Goal: Task Accomplishment & Management: Manage account settings

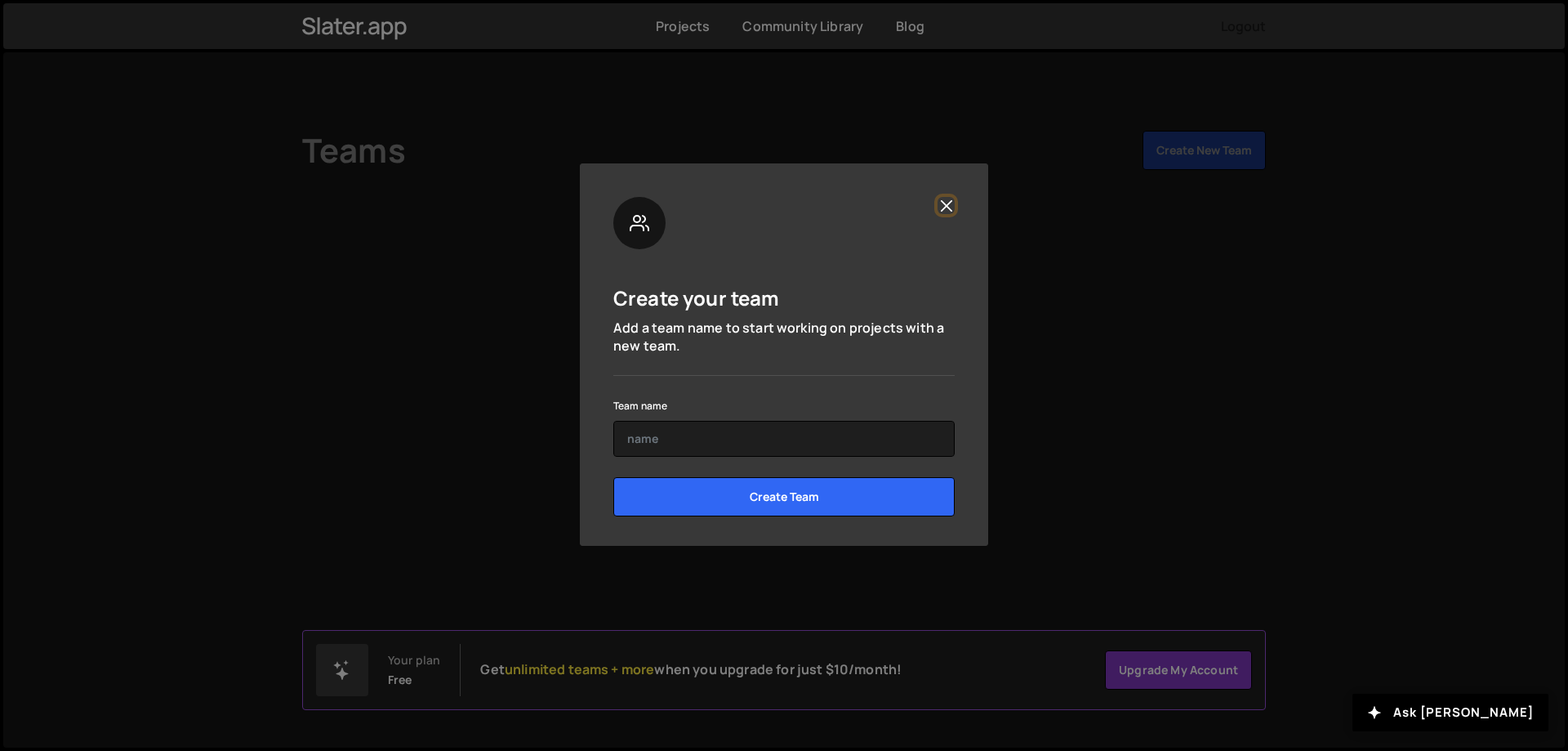
click at [952, 202] on button "Close" at bounding box center [945, 204] width 17 height 17
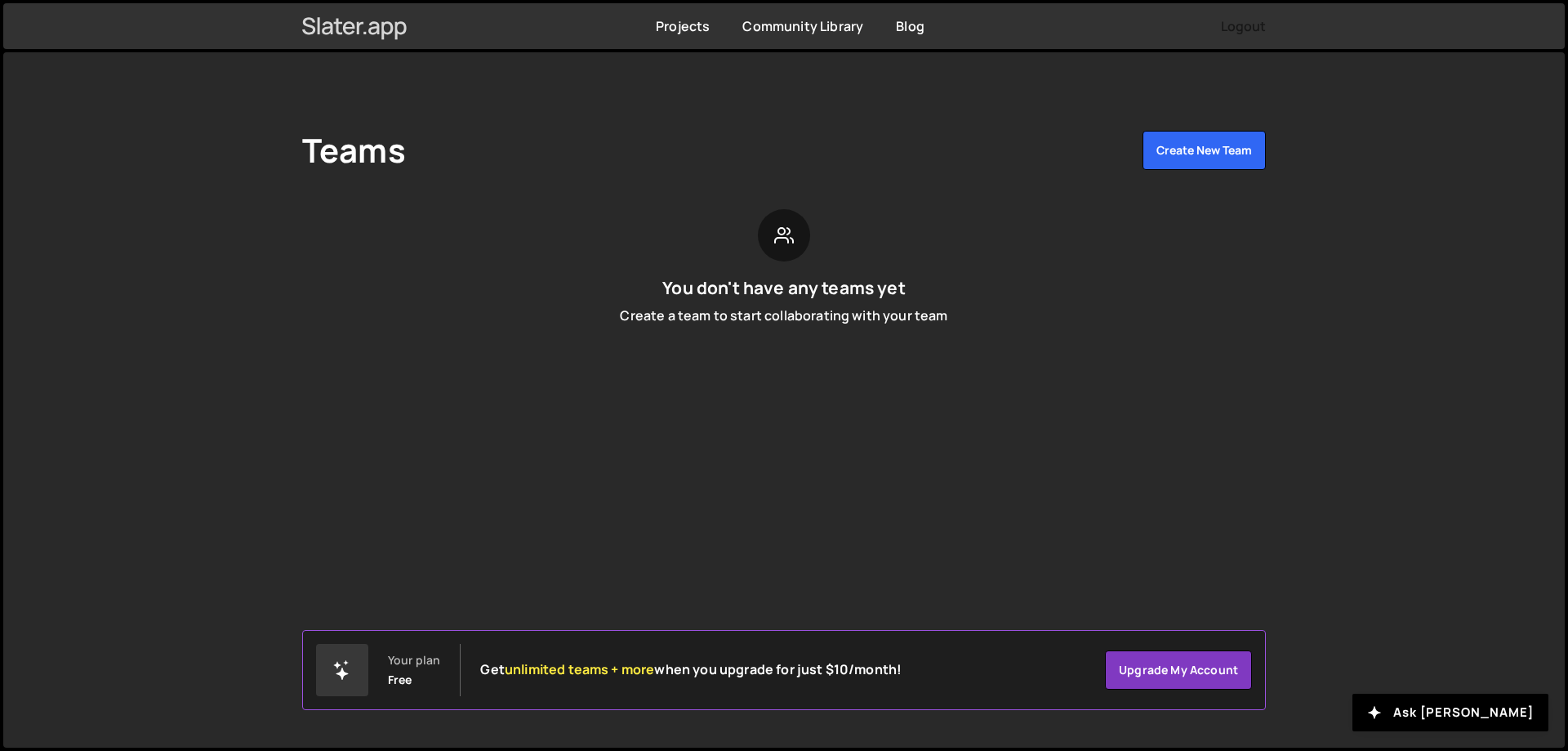
click at [348, 18] on icon at bounding box center [354, 26] width 105 height 28
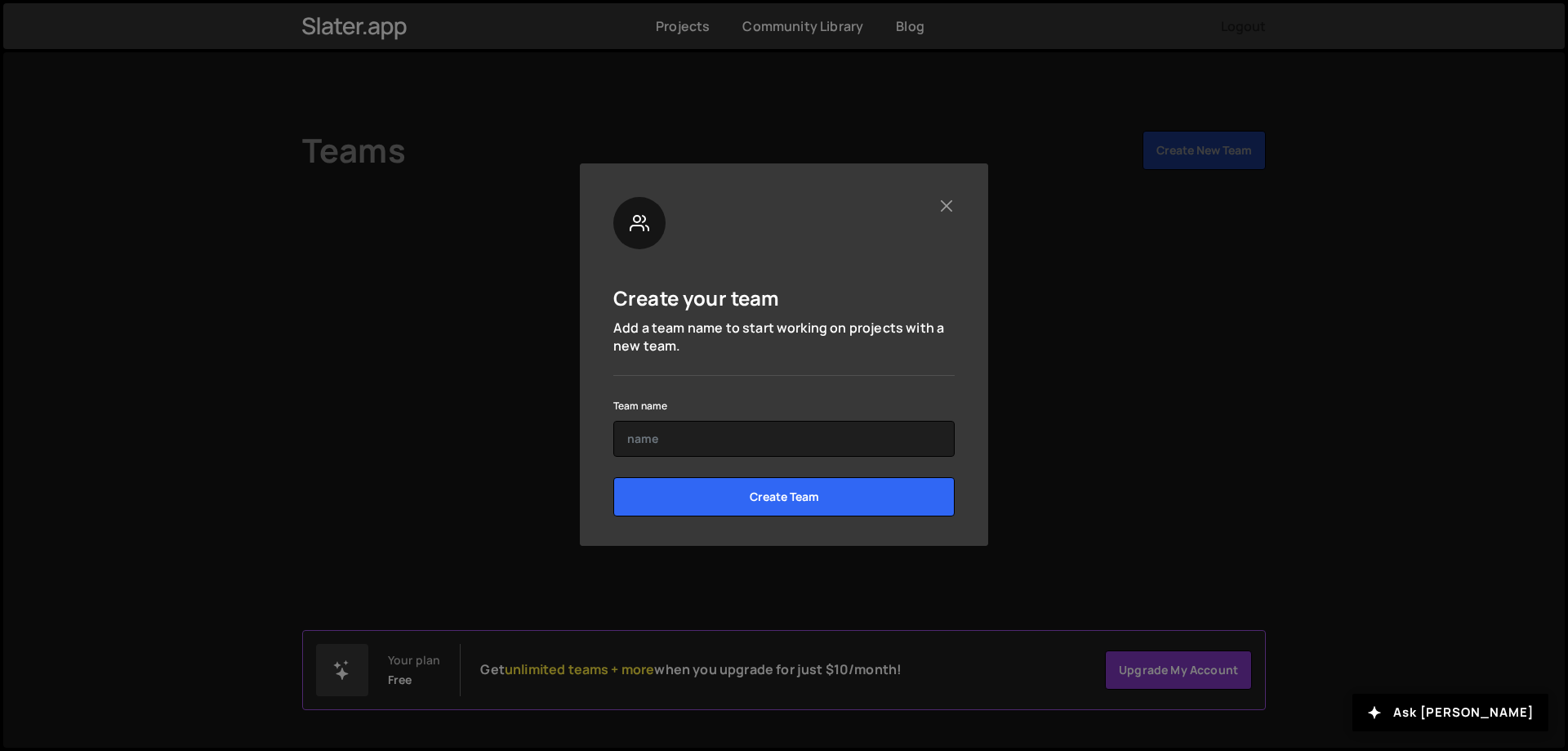
click at [670, 45] on div "Create your team Add a team name to start working on projects with a new team. …" at bounding box center [784, 376] width 1568 height 751
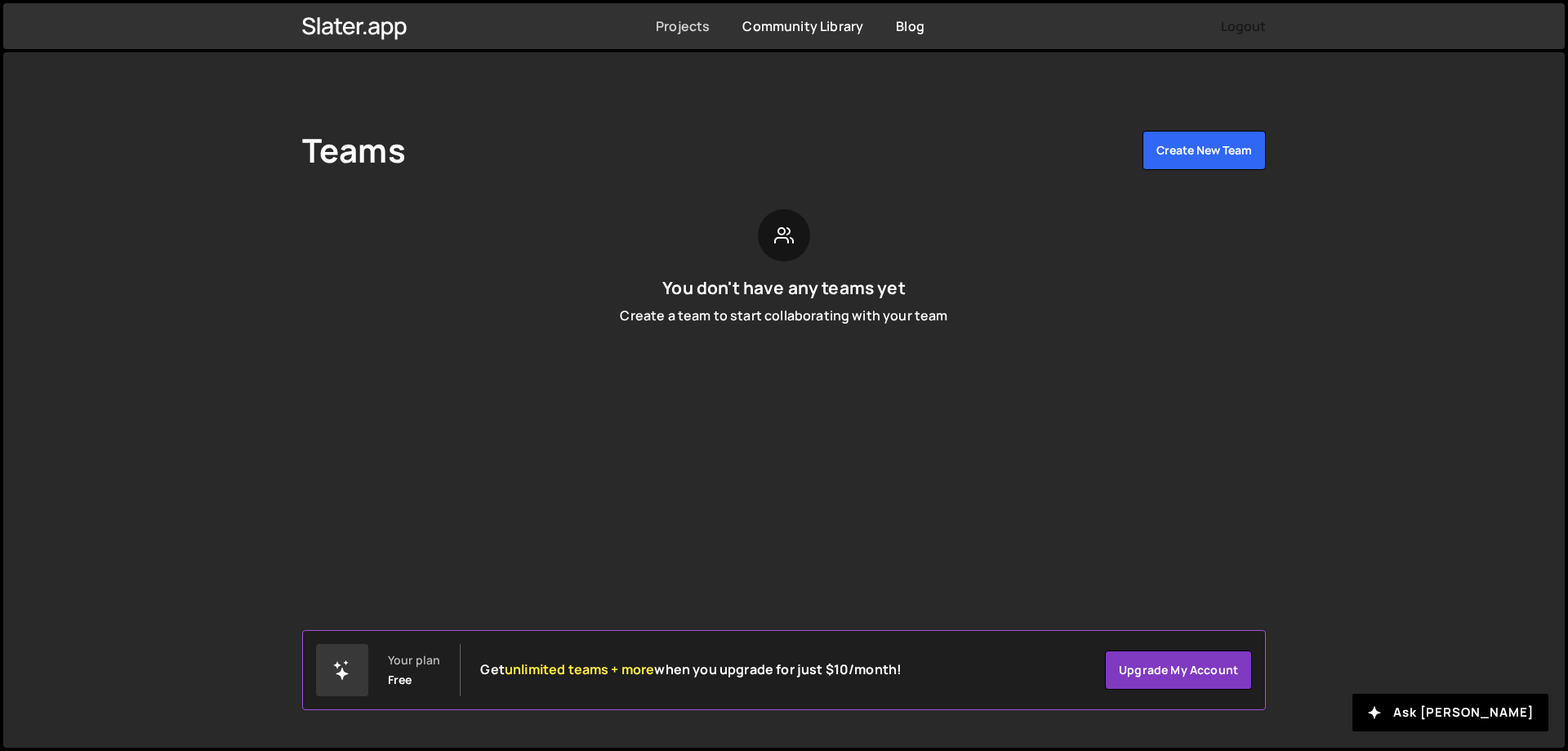
click at [708, 33] on link "Projects" at bounding box center [682, 26] width 54 height 18
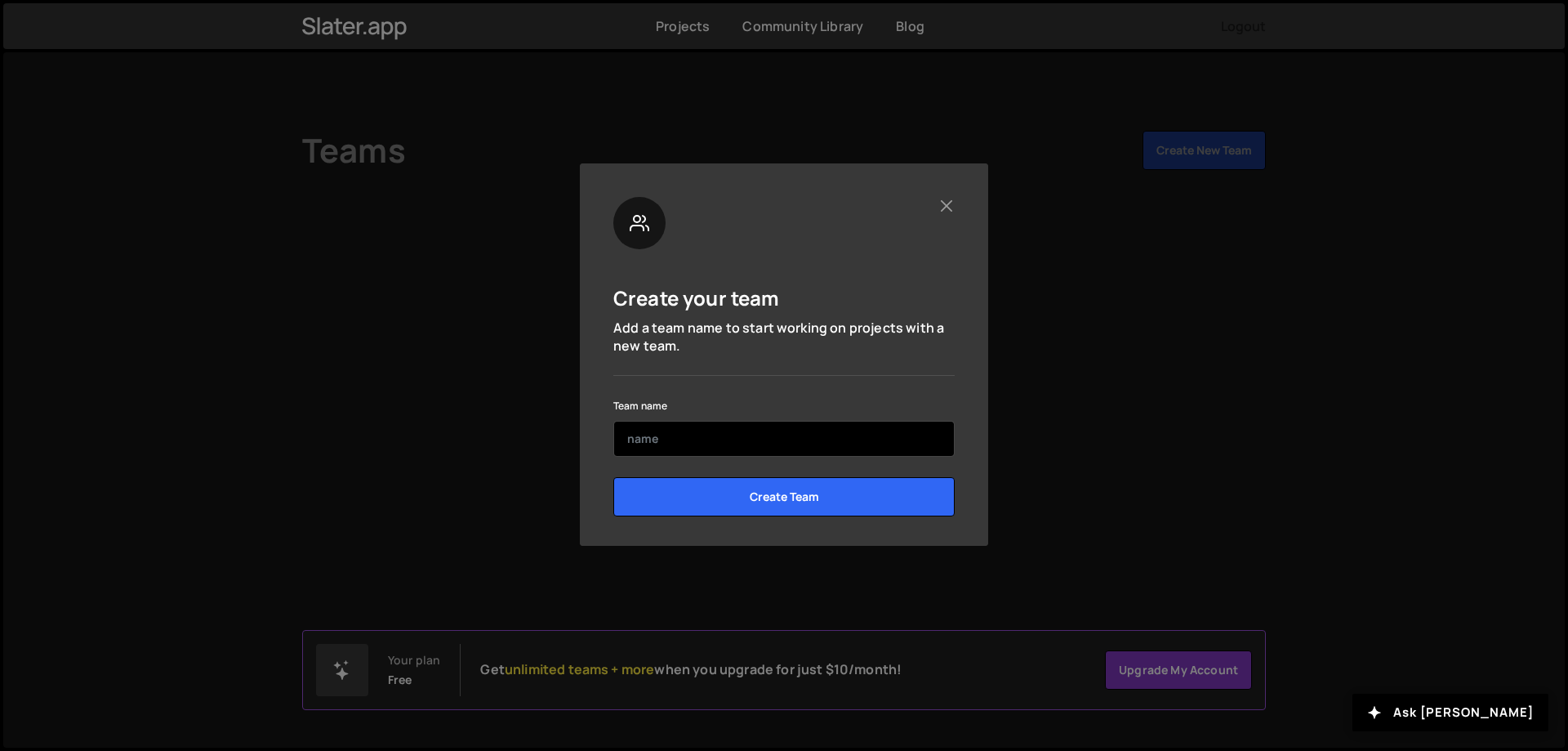
click at [813, 442] on input "text" at bounding box center [783, 438] width 341 height 36
type input "arnaud"
click at [613, 477] on input "Create Team" at bounding box center [783, 496] width 341 height 39
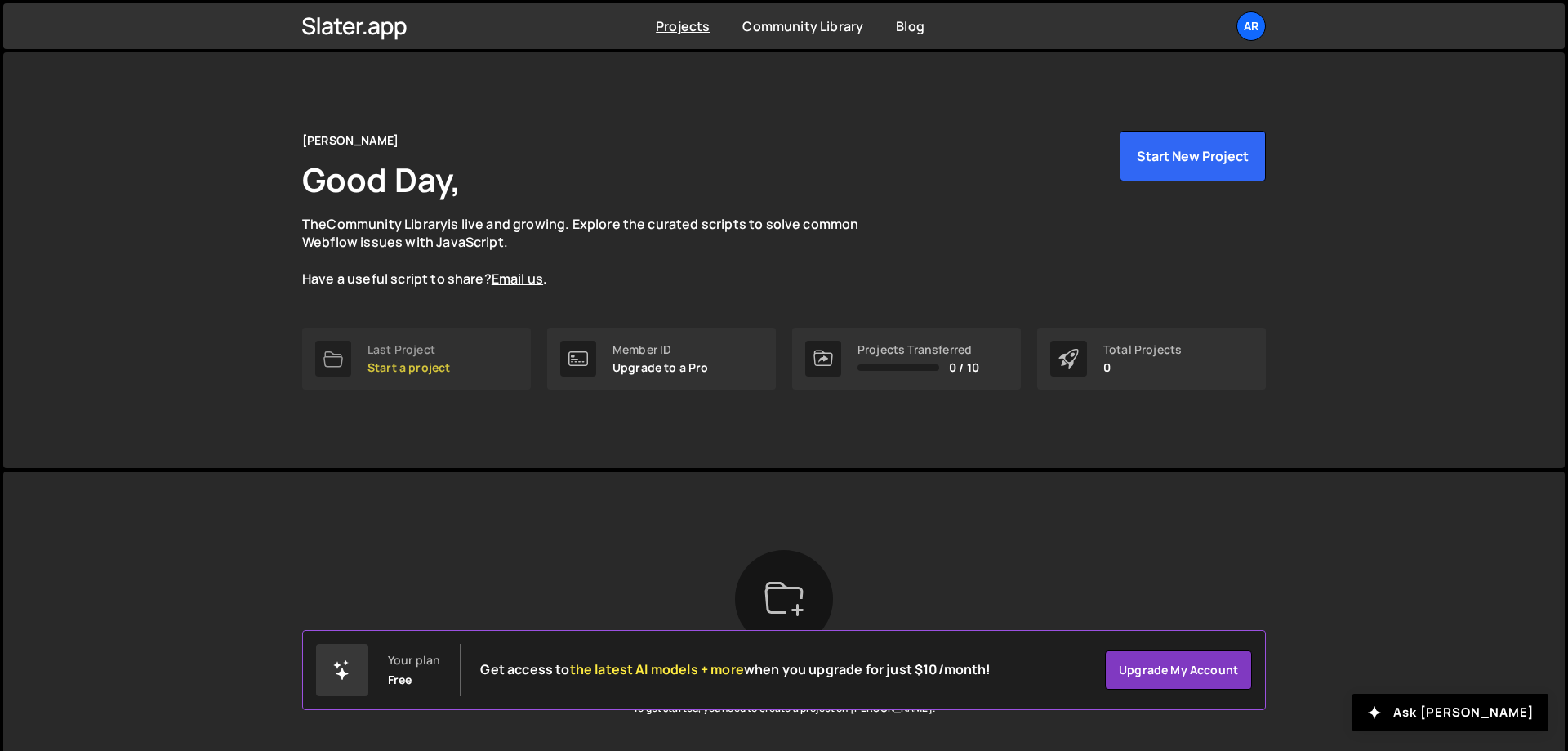
click at [419, 345] on div "Last Project" at bounding box center [409, 349] width 83 height 13
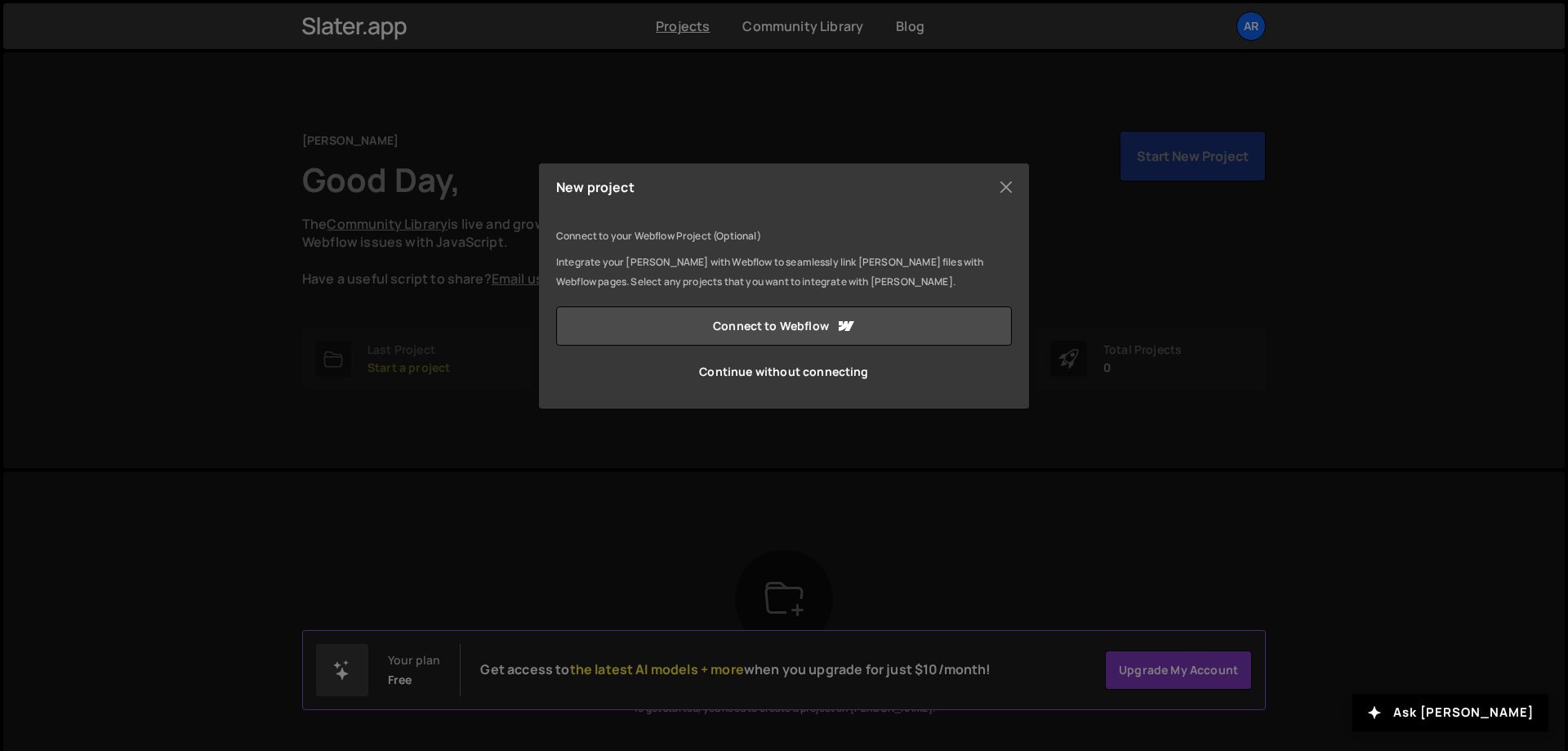
click at [419, 345] on div "New project Connect to your Webflow Project (Optional) Integrate your [PERSON_N…" at bounding box center [784, 376] width 1568 height 751
